Goal: Task Accomplishment & Management: Complete application form

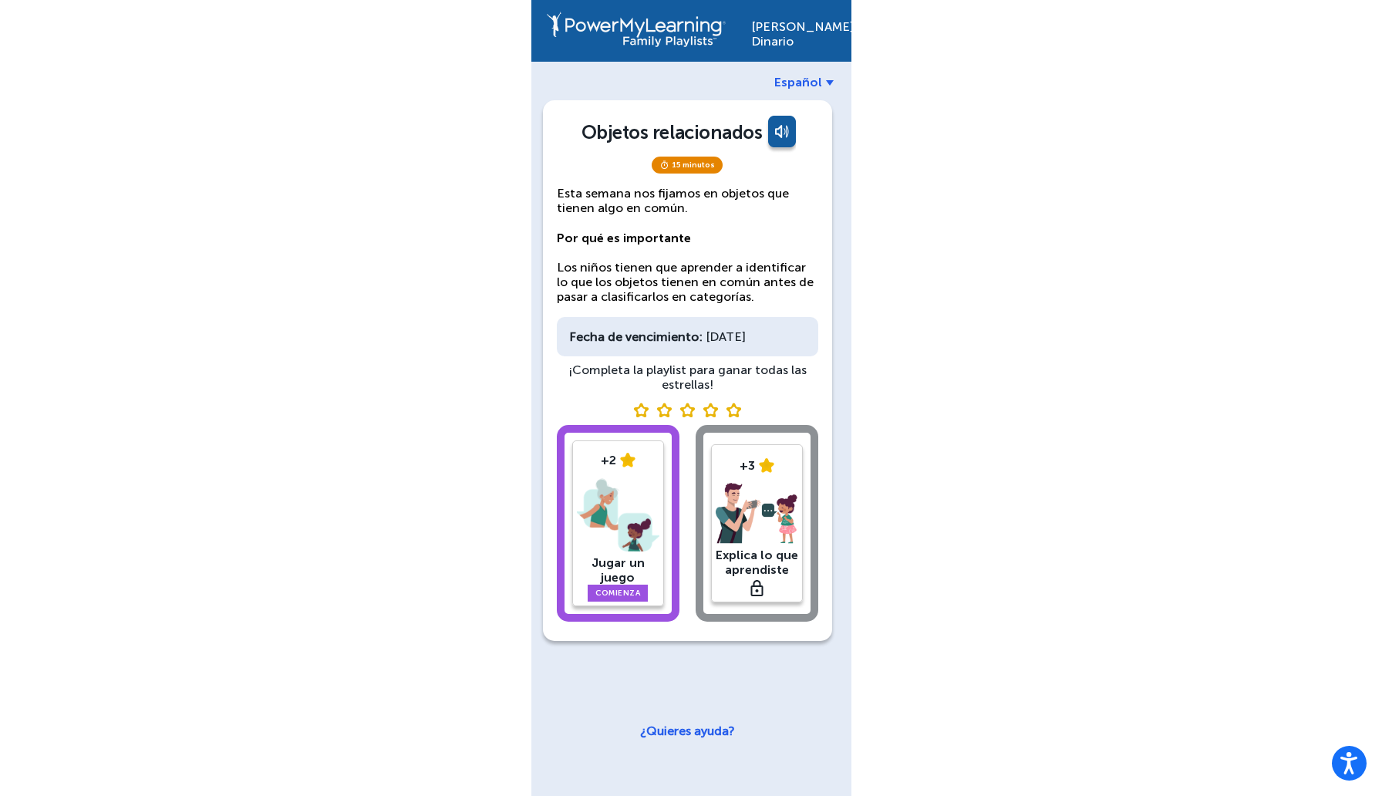
click at [606, 529] on img at bounding box center [618, 515] width 82 height 80
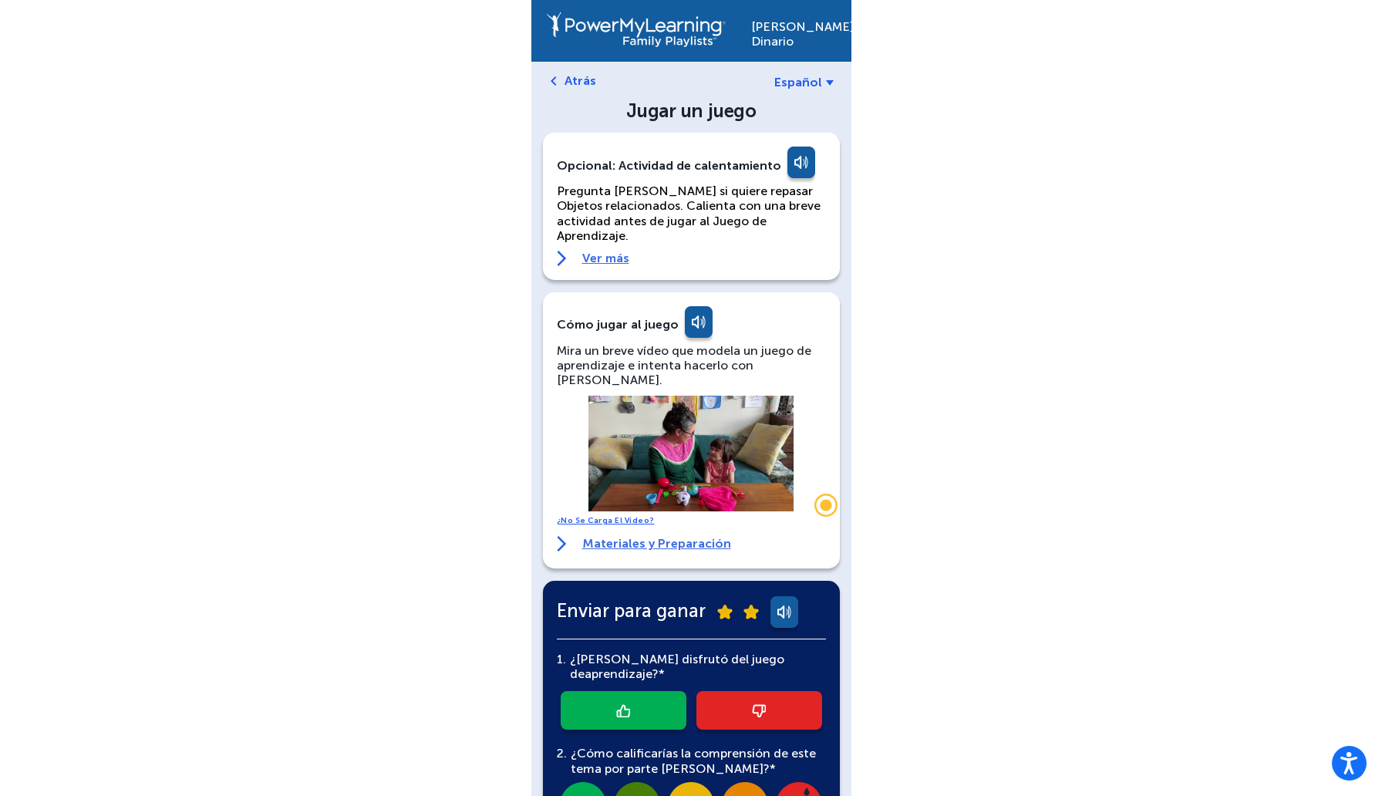
scroll to position [233, 0]
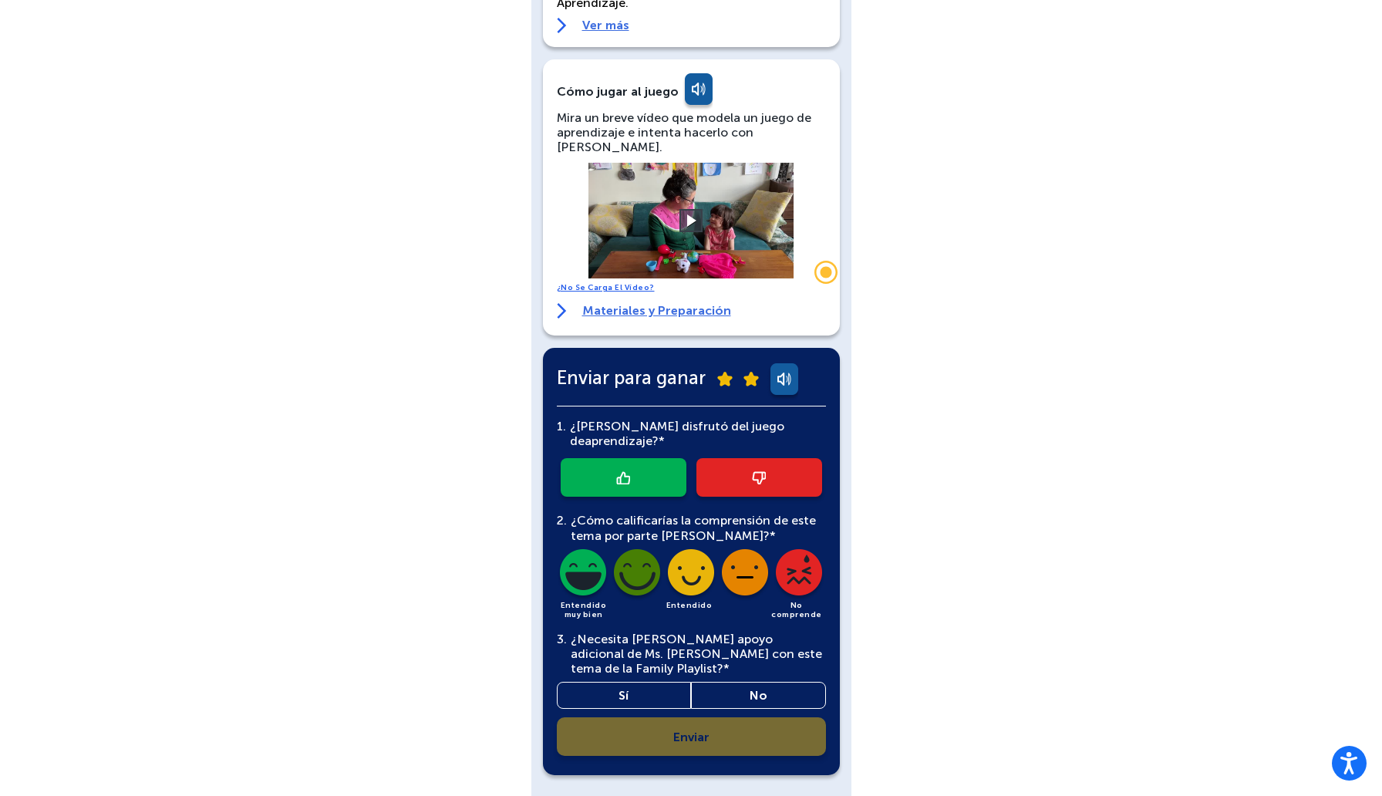
click at [663, 458] on link at bounding box center [624, 477] width 126 height 39
click at [688, 549] on img at bounding box center [691, 575] width 52 height 52
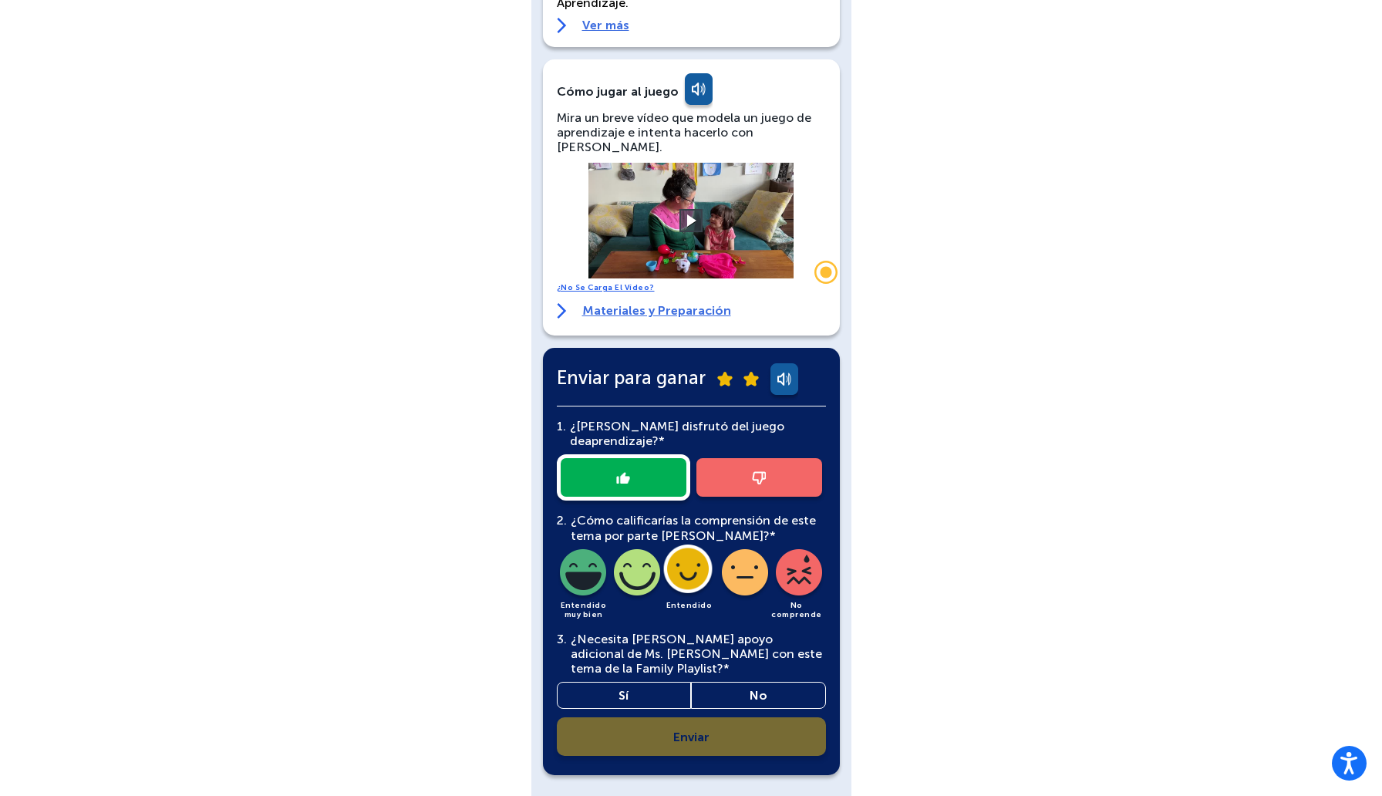
click at [655, 682] on link "Sí" at bounding box center [624, 695] width 135 height 27
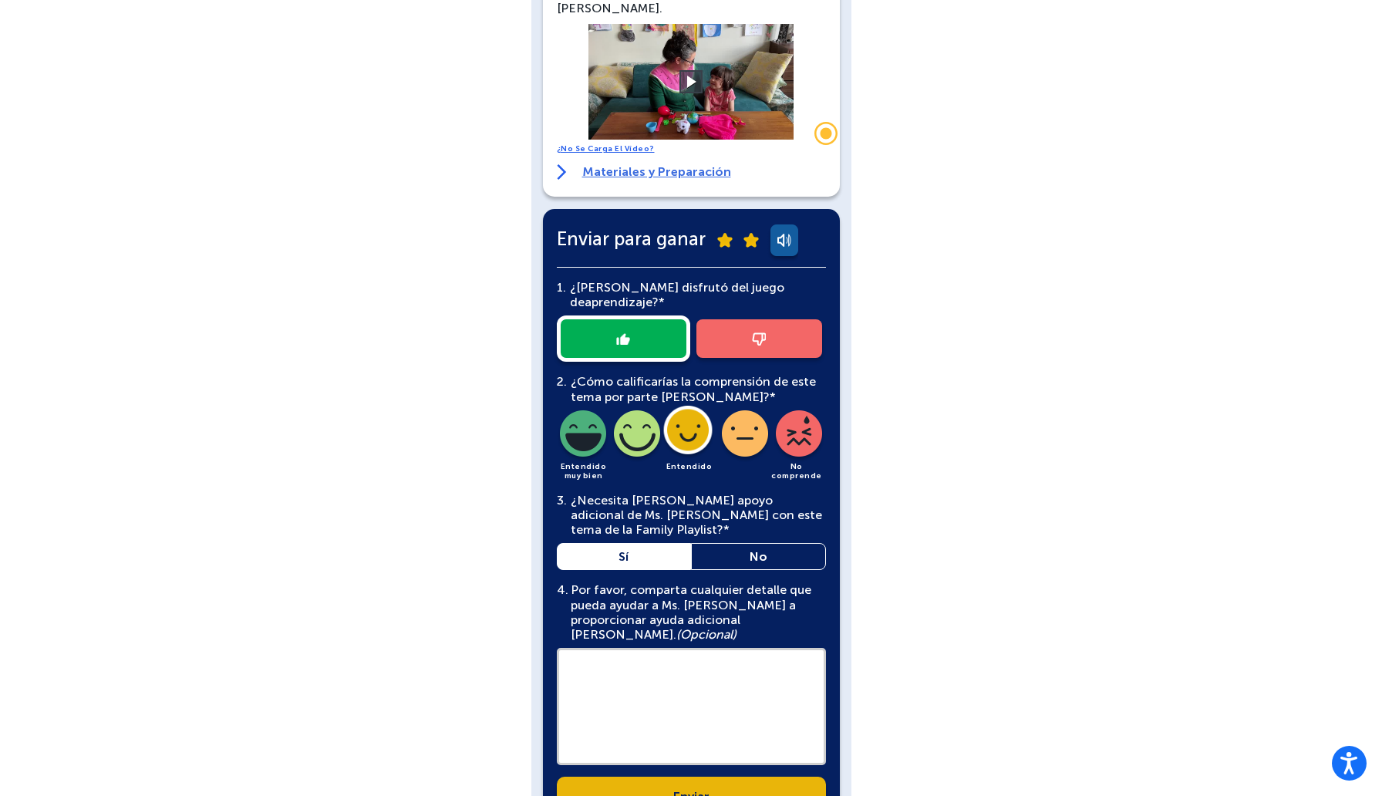
scroll to position [416, 0]
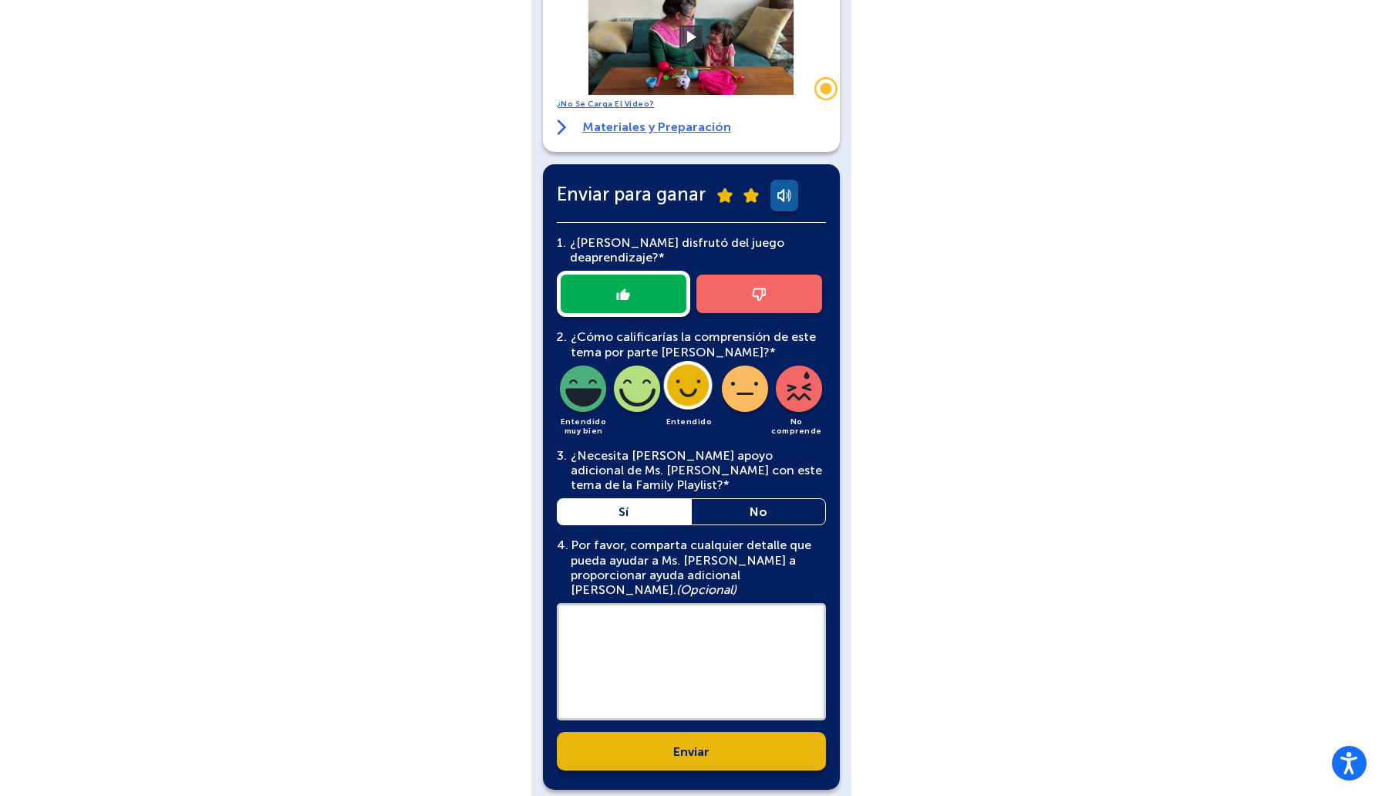
click at [671, 610] on textarea at bounding box center [691, 661] width 269 height 117
type textarea "********"
click at [682, 732] on link "Enviar" at bounding box center [691, 751] width 269 height 39
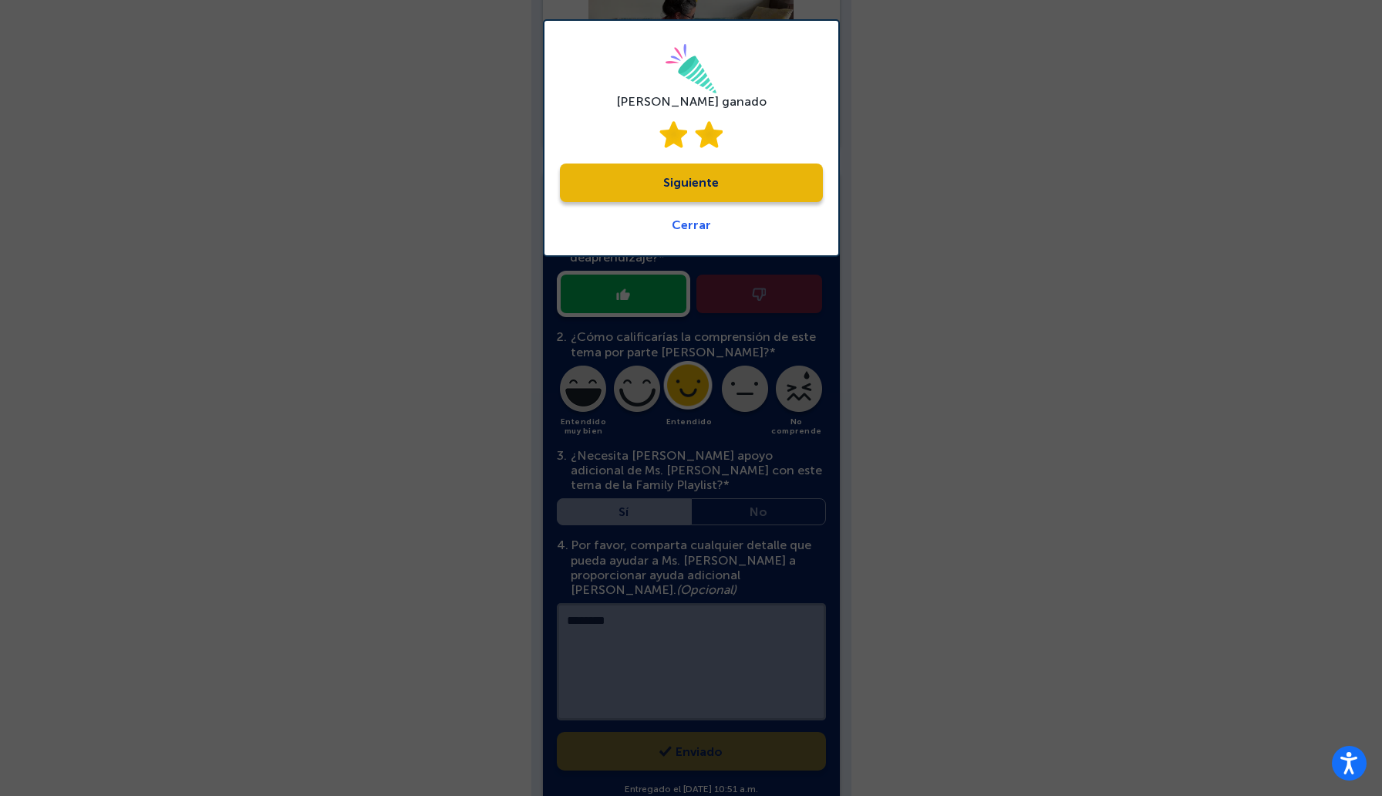
click at [692, 187] on link "Siguiente" at bounding box center [691, 182] width 263 height 39
